Goal: Find specific page/section: Find specific page/section

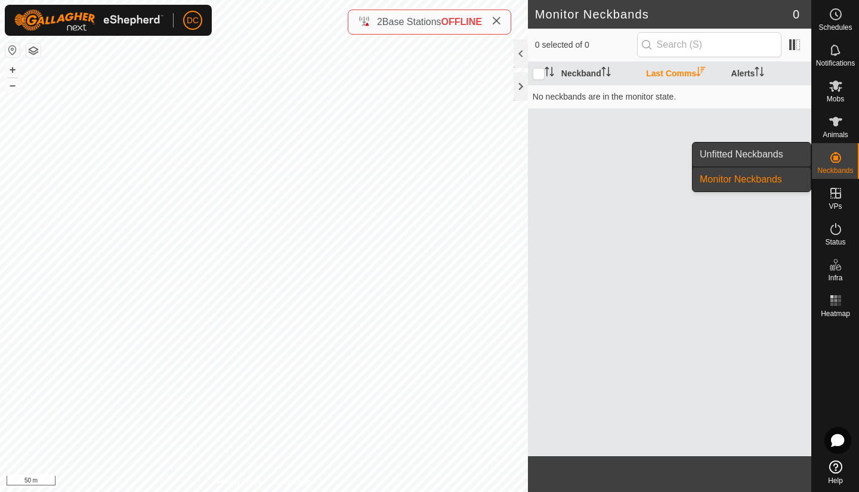
click at [782, 155] on span "Unfitted Neckbands" at bounding box center [742, 154] width 84 height 14
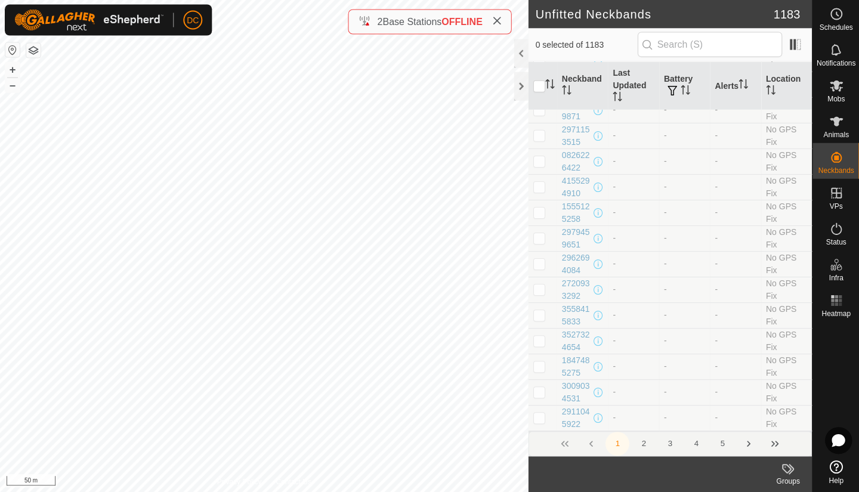
scroll to position [4972, 0]
click at [774, 444] on icon "Last Page" at bounding box center [774, 444] width 7 height 6
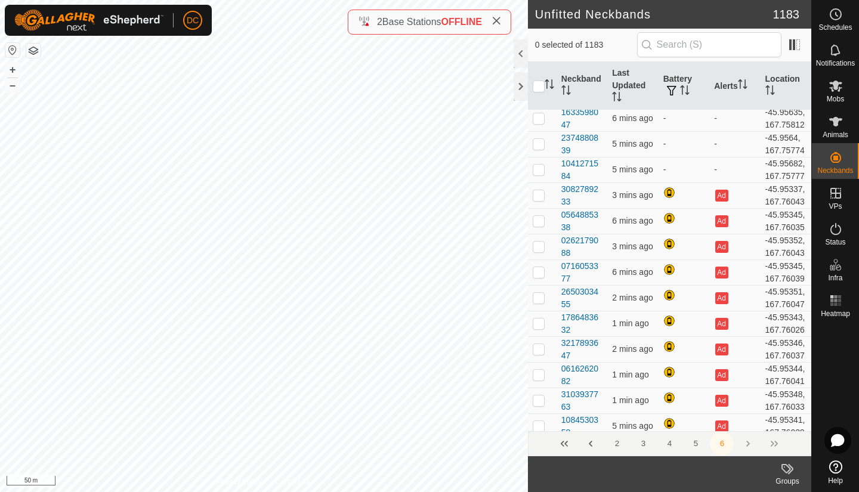
scroll to position [2878, 0]
click at [777, 459] on div "Groups" at bounding box center [788, 474] width 48 height 36
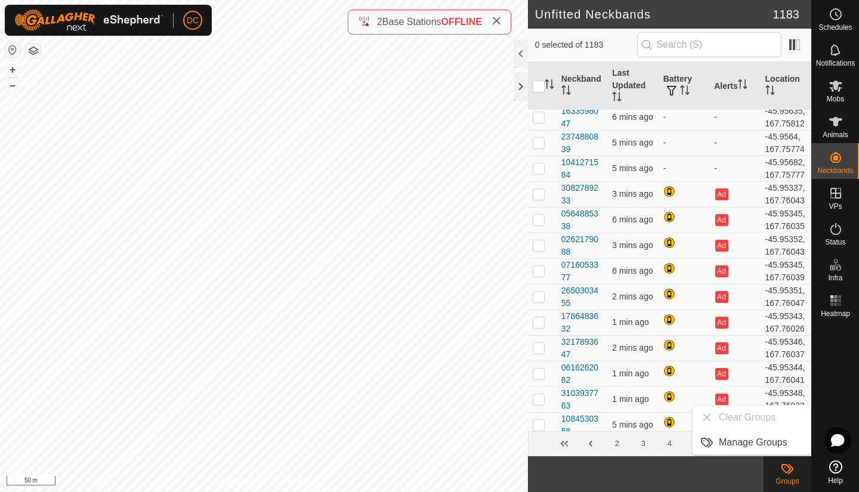
click at [647, 452] on button "3" at bounding box center [643, 444] width 24 height 24
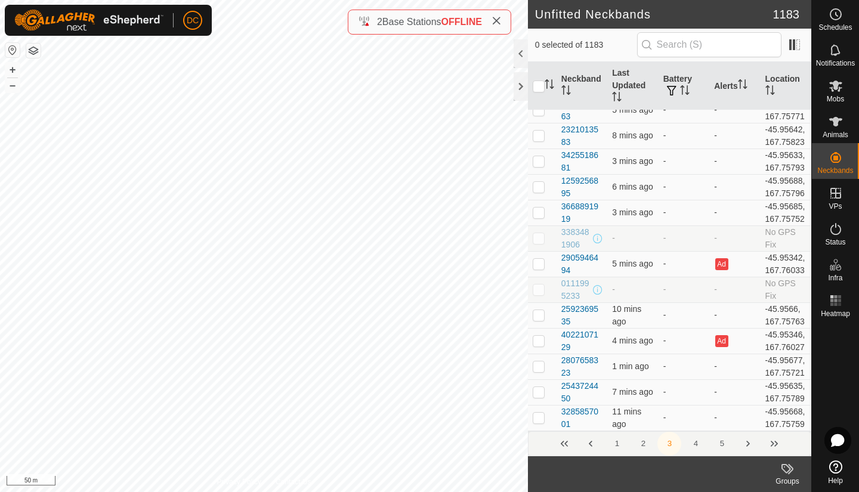
scroll to position [5098, 0]
click at [774, 444] on icon "Last Page" at bounding box center [775, 444] width 10 height 10
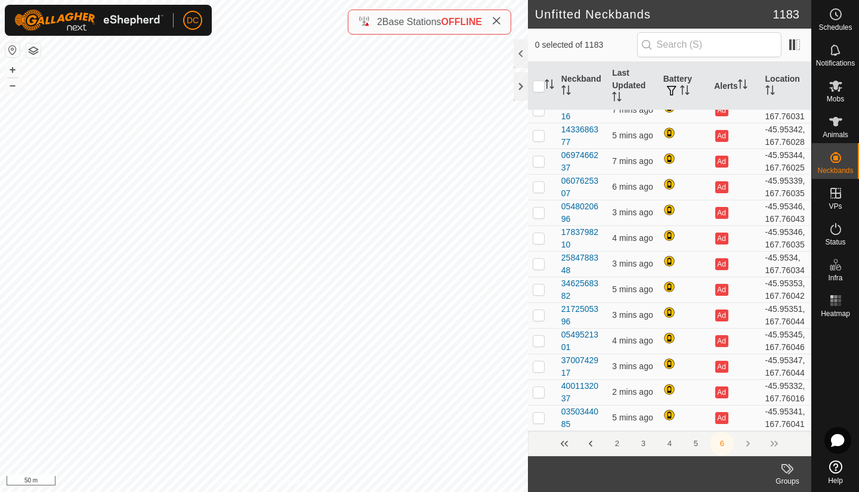
scroll to position [0, 0]
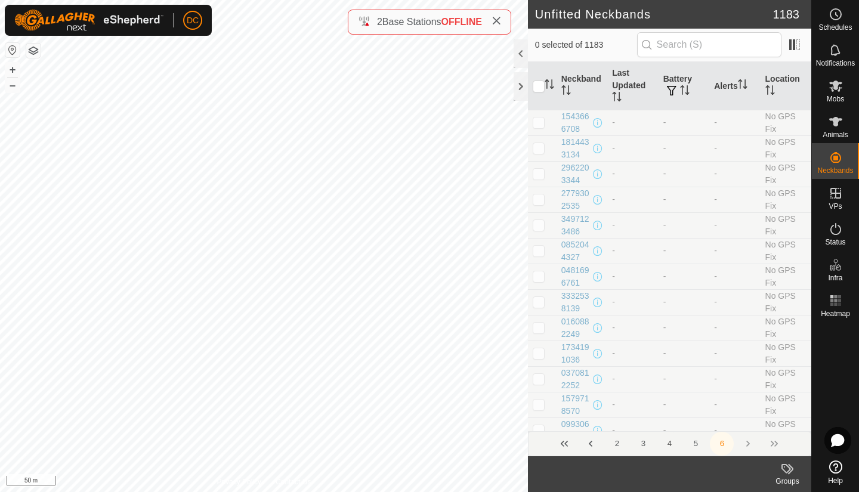
click at [669, 444] on button "4" at bounding box center [669, 444] width 24 height 24
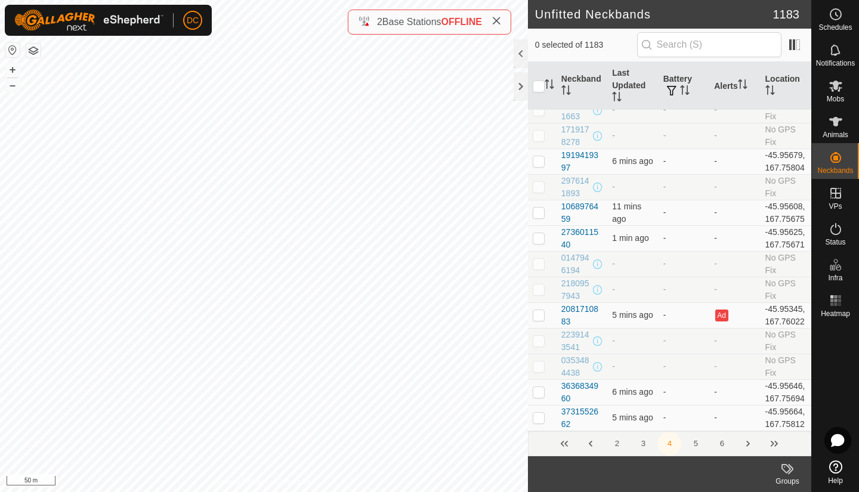
scroll to position [5473, 0]
click at [744, 50] on input "text" at bounding box center [709, 44] width 144 height 25
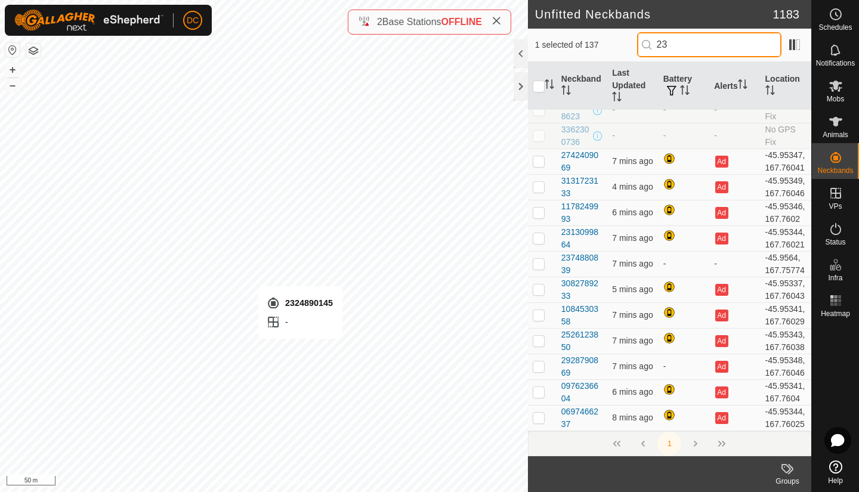
scroll to position [0, 0]
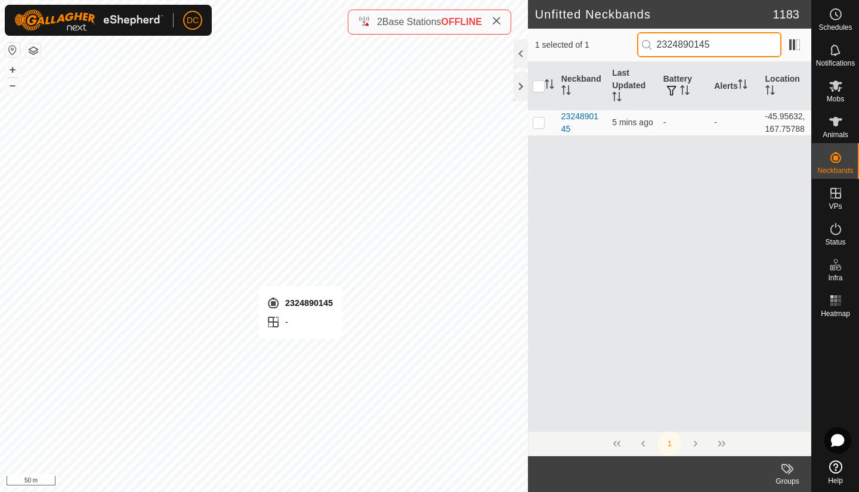
type input "2324890145"
checkbox input "true"
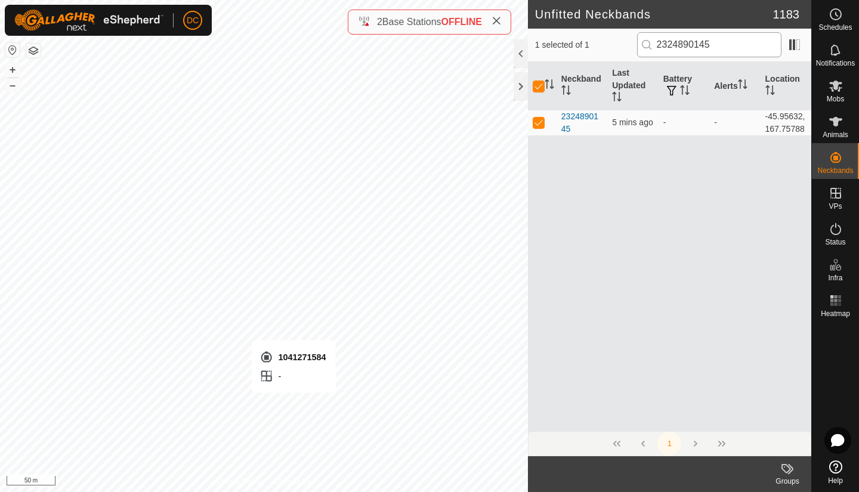
click at [731, 50] on input "2324890145" at bounding box center [709, 44] width 144 height 25
type input "2"
checkbox input "false"
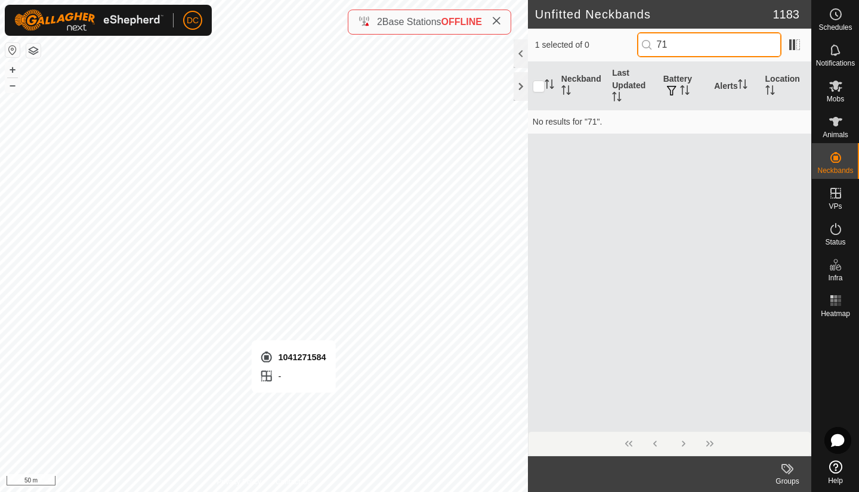
type input "7"
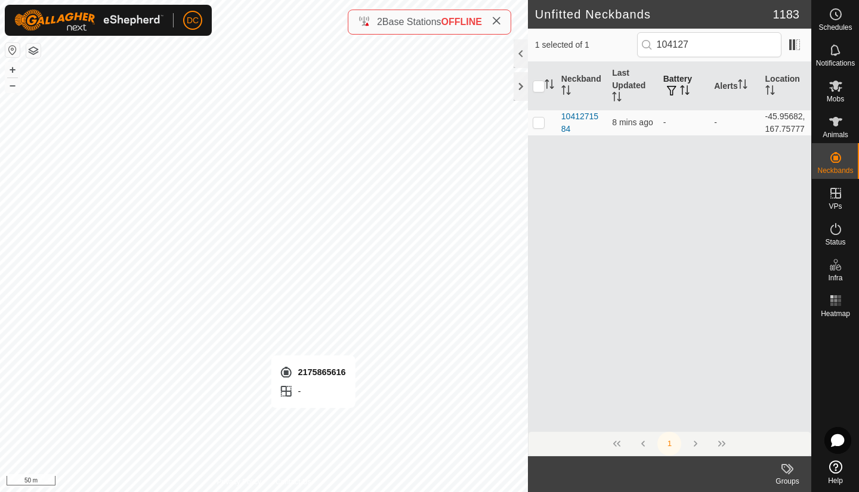
click at [700, 66] on th "Battery" at bounding box center [684, 86] width 51 height 48
click at [706, 47] on input "104127" at bounding box center [709, 44] width 144 height 25
click at [728, 49] on input "104127" at bounding box center [709, 44] width 144 height 25
type input "1"
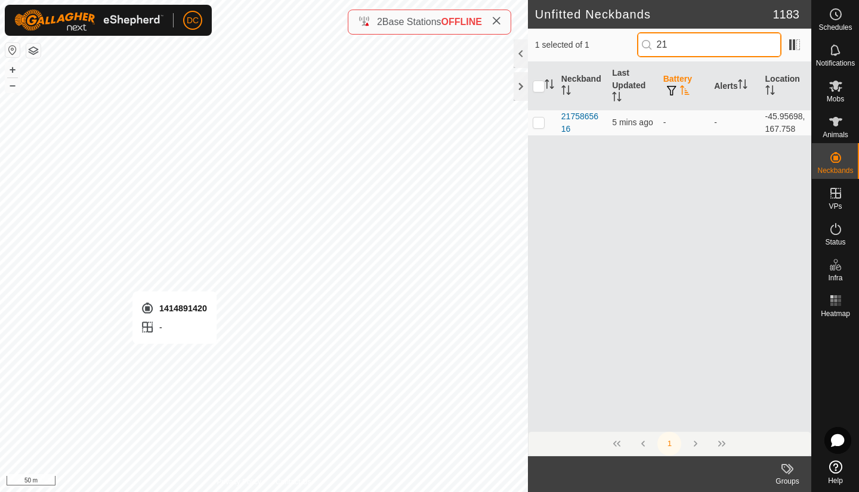
type input "2"
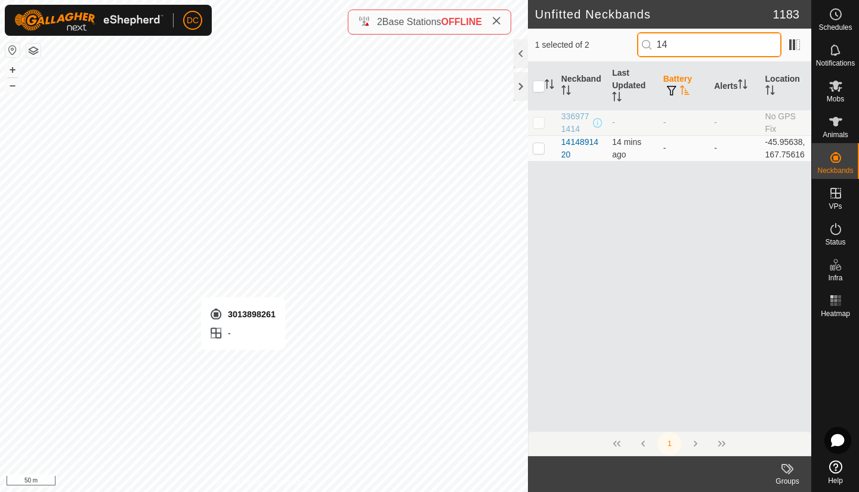
type input "1"
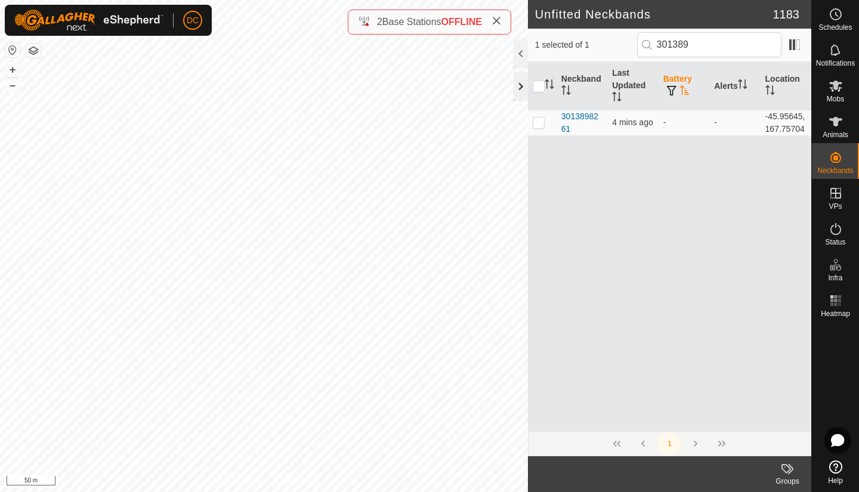
click at [523, 84] on div at bounding box center [521, 86] width 14 height 29
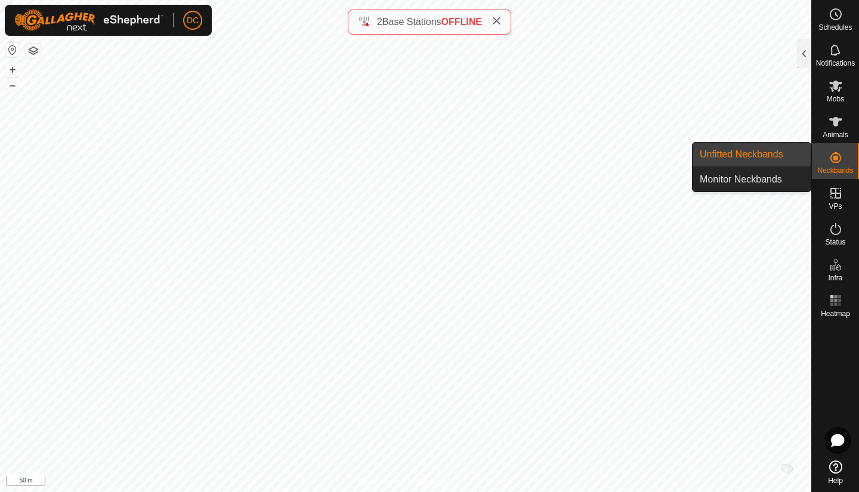
click at [751, 156] on link "Unfitted Neckbands" at bounding box center [752, 155] width 118 height 24
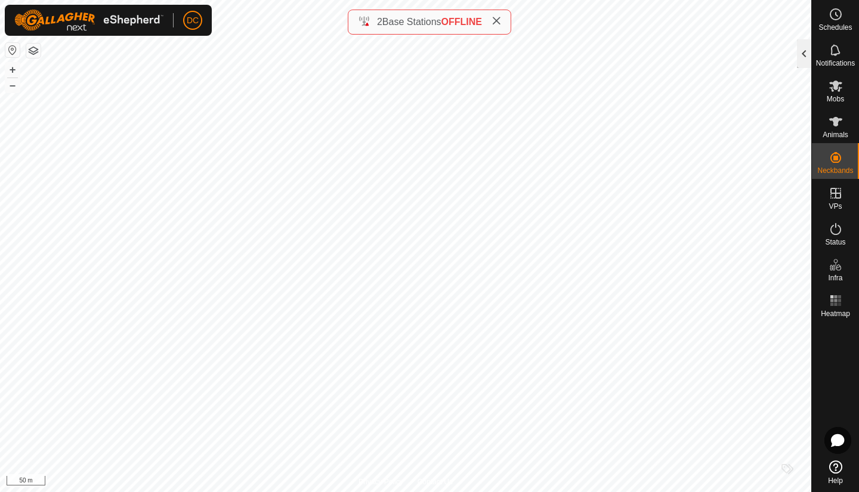
click at [801, 51] on div at bounding box center [804, 53] width 14 height 29
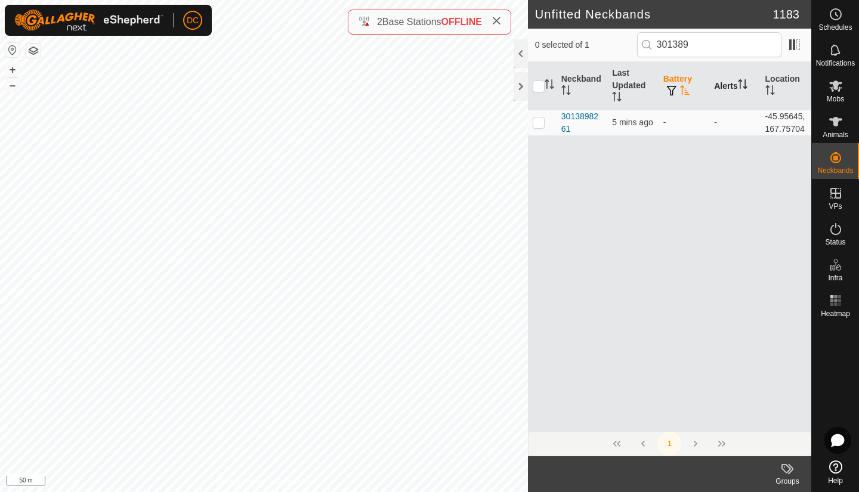
click at [741, 69] on th "Alerts" at bounding box center [734, 86] width 51 height 48
click at [714, 42] on input "301389" at bounding box center [709, 44] width 144 height 25
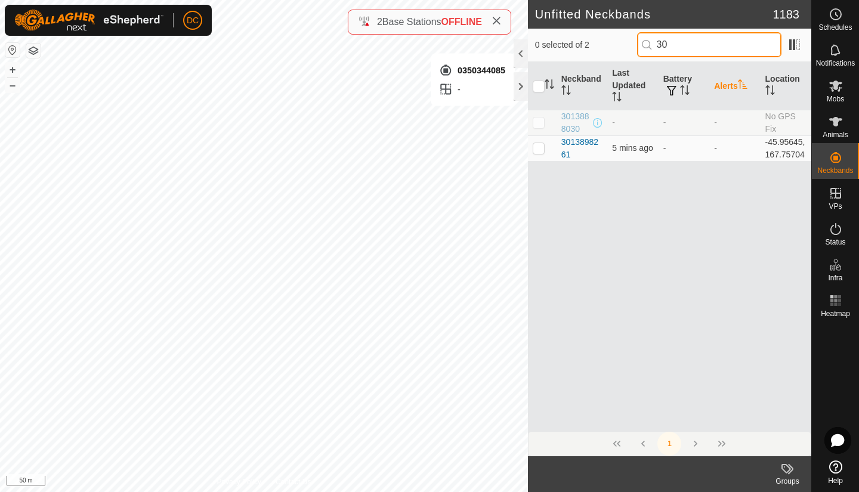
type input "3"
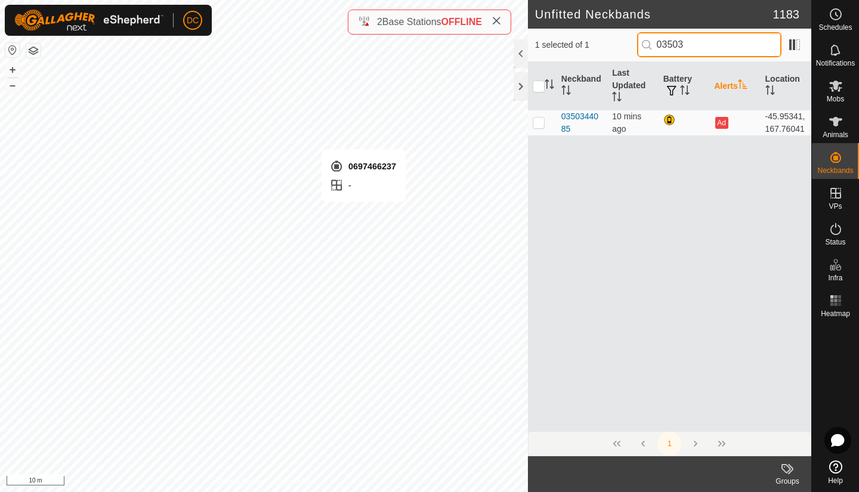
click at [703, 47] on input "03503" at bounding box center [709, 44] width 144 height 25
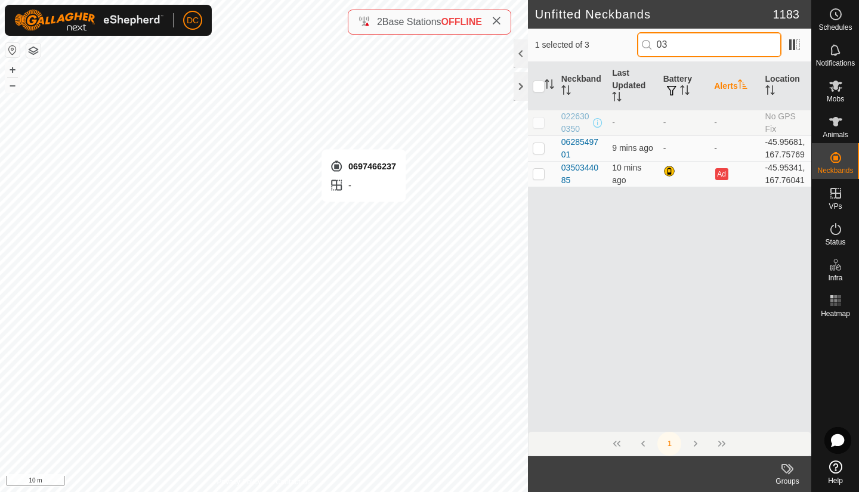
type input "0"
type input "0697"
checkbox input "false"
click at [699, 50] on input "0697" at bounding box center [709, 44] width 144 height 25
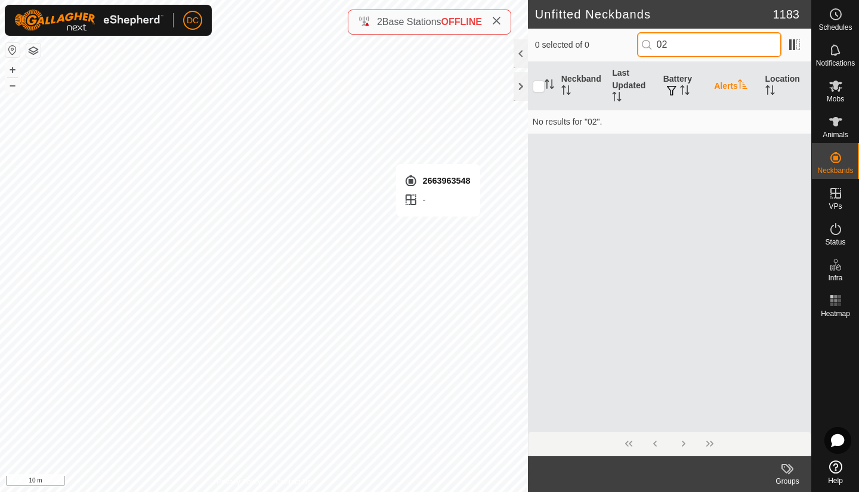
type input "0"
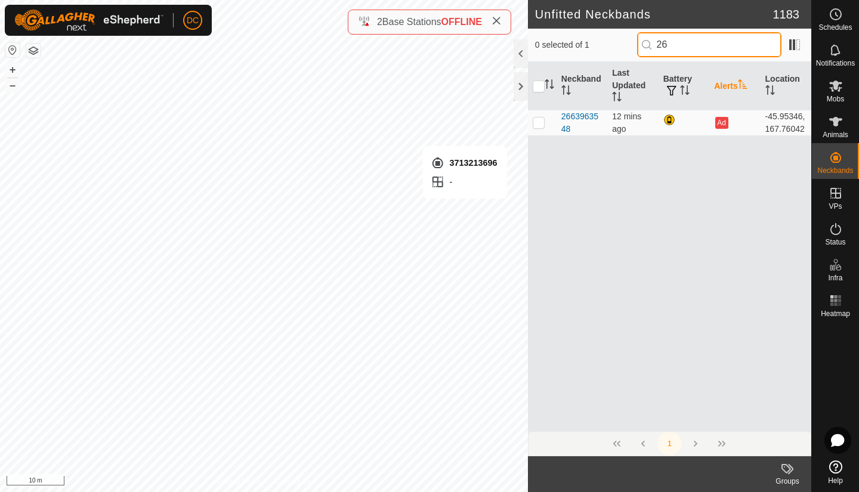
type input "2"
type input "3713213696"
click at [520, 84] on div at bounding box center [521, 86] width 14 height 29
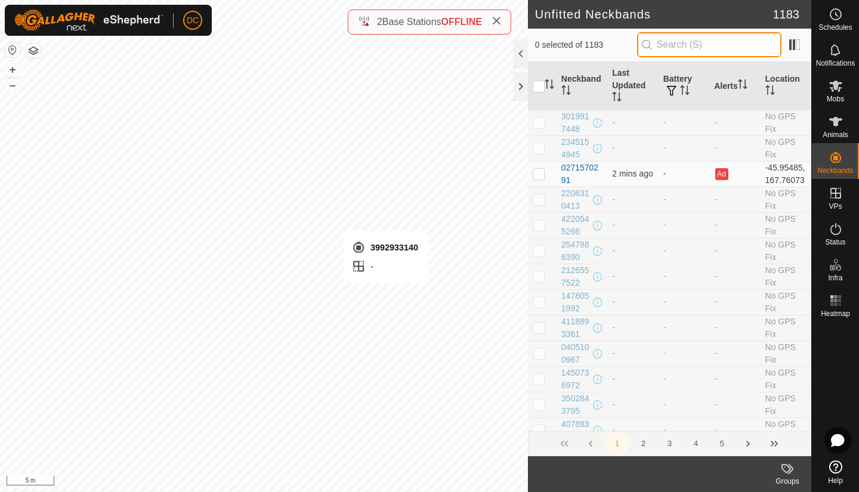
click at [696, 51] on input "text" at bounding box center [709, 44] width 144 height 25
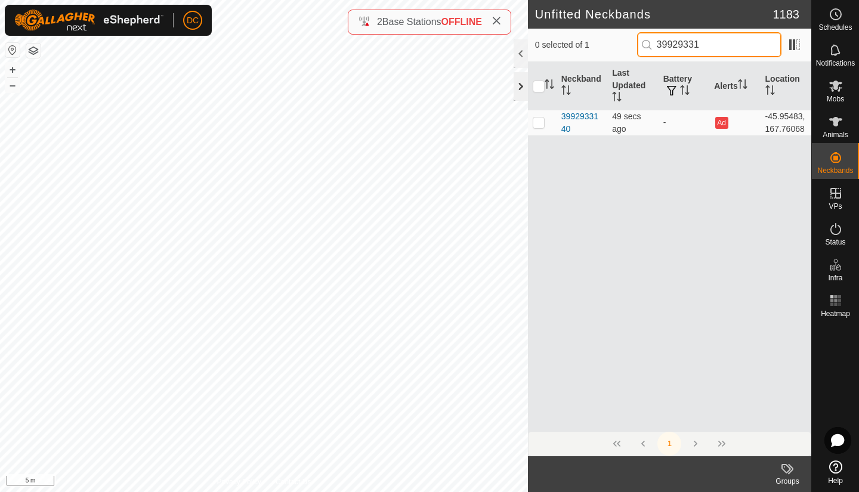
type input "39929331"
click at [521, 84] on div at bounding box center [521, 86] width 14 height 29
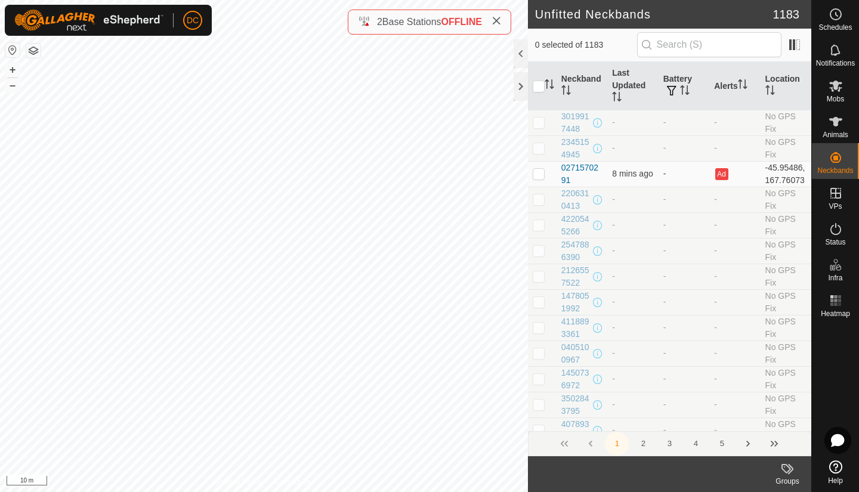
click at [792, 469] on icon at bounding box center [790, 469] width 5 height 10
click at [520, 87] on div at bounding box center [521, 86] width 14 height 29
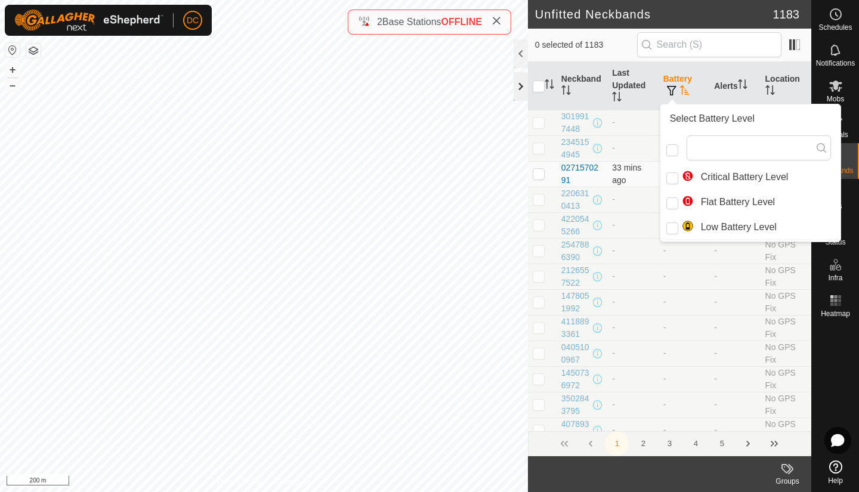
click at [520, 85] on div at bounding box center [521, 86] width 14 height 29
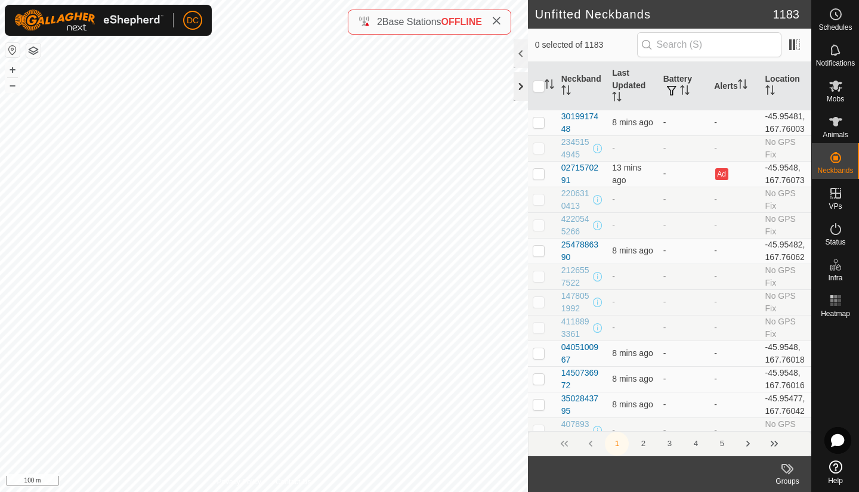
click at [520, 84] on div at bounding box center [521, 86] width 14 height 29
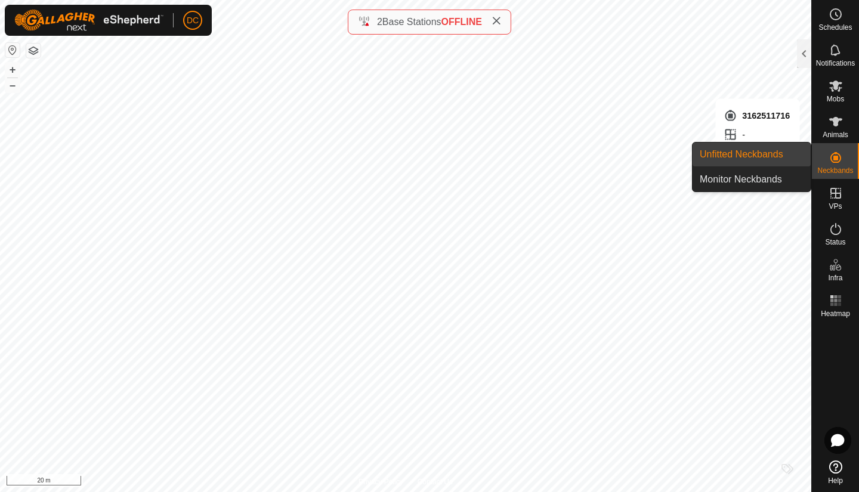
click at [749, 157] on link "Unfitted Neckbands" at bounding box center [752, 155] width 118 height 24
click at [749, 157] on span "Unfitted Neckbands" at bounding box center [742, 154] width 84 height 14
click at [784, 185] on link "Monitor Neckbands" at bounding box center [752, 180] width 118 height 24
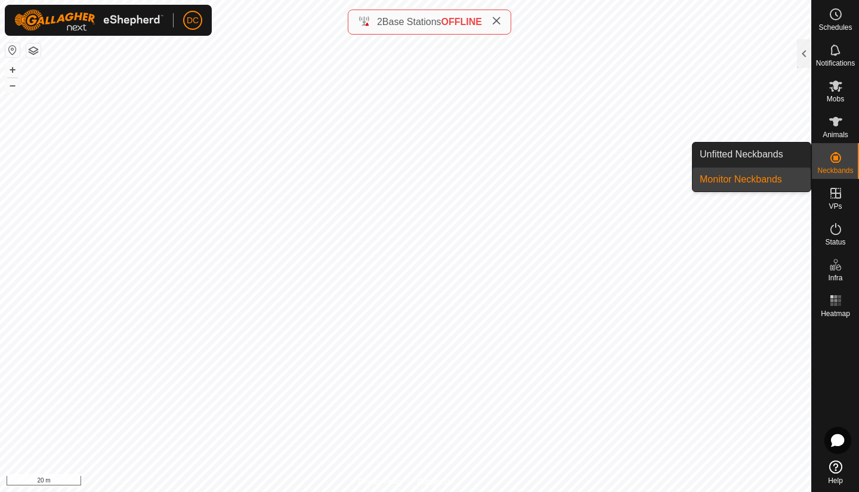
click at [833, 155] on icon at bounding box center [836, 157] width 14 height 14
click at [761, 154] on link "Unfitted Neckbands" at bounding box center [752, 155] width 118 height 24
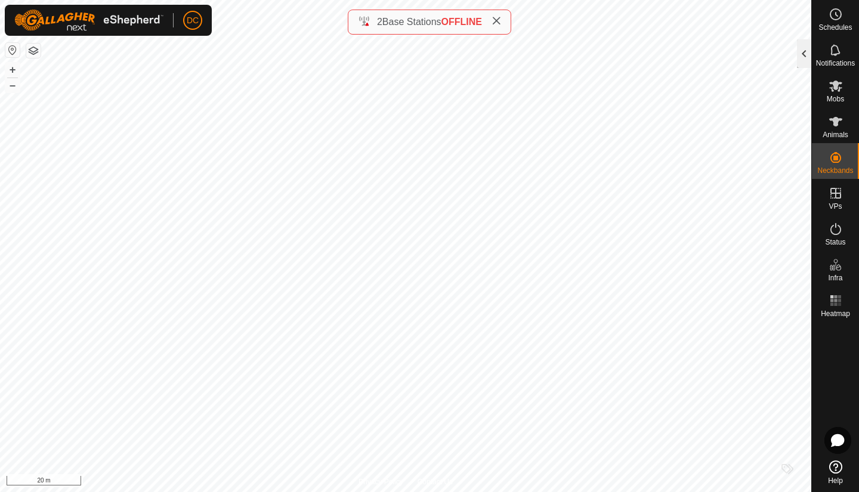
click at [803, 50] on div at bounding box center [804, 53] width 14 height 29
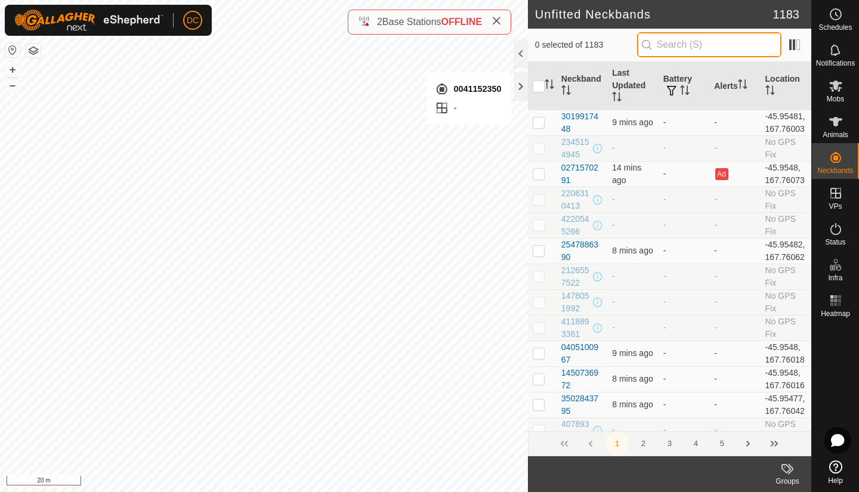
click at [713, 50] on input "text" at bounding box center [709, 44] width 144 height 25
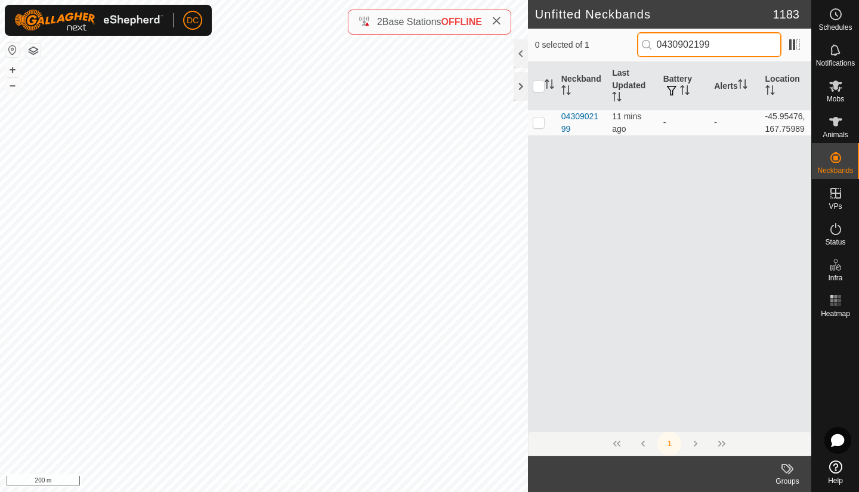
type input "0430902199"
